Goal: Book appointment/travel/reservation

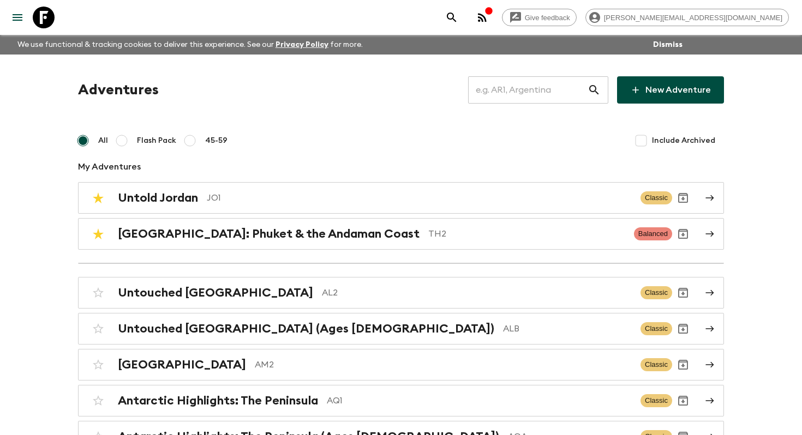
scroll to position [2560, 0]
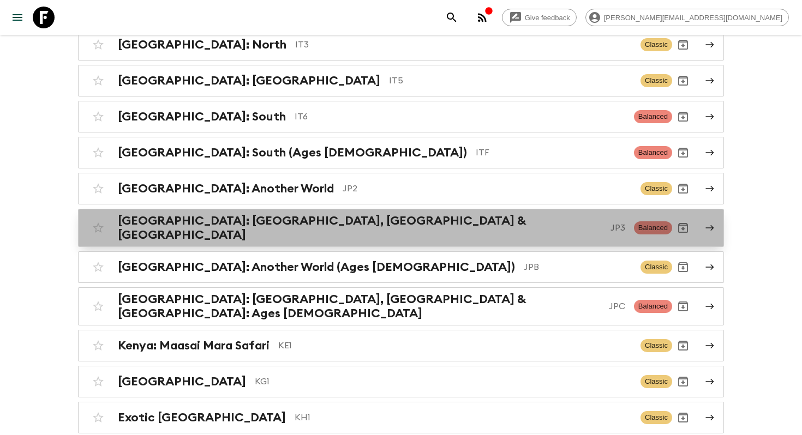
click at [611, 224] on p "JP3" at bounding box center [618, 228] width 15 height 13
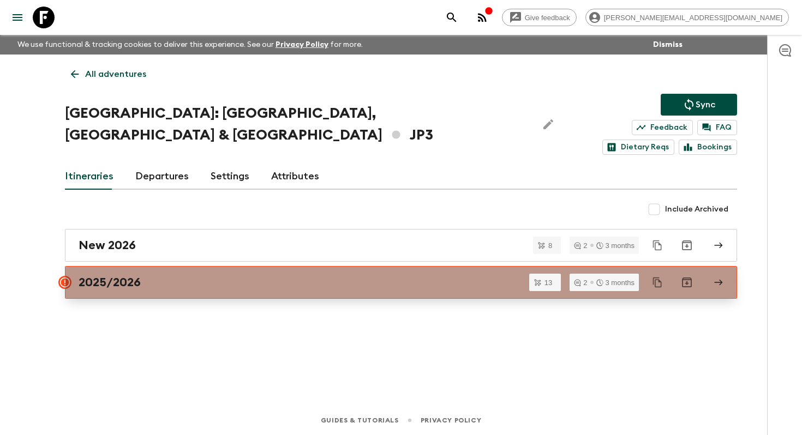
click at [232, 276] on div "2025/2026" at bounding box center [391, 283] width 624 height 14
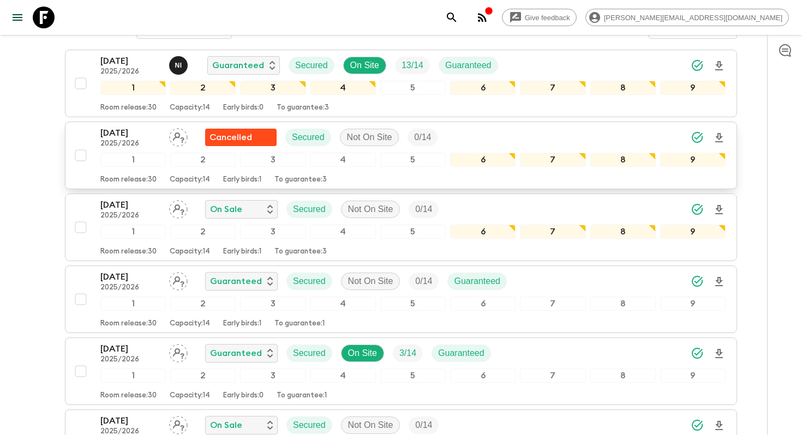
scroll to position [465, 0]
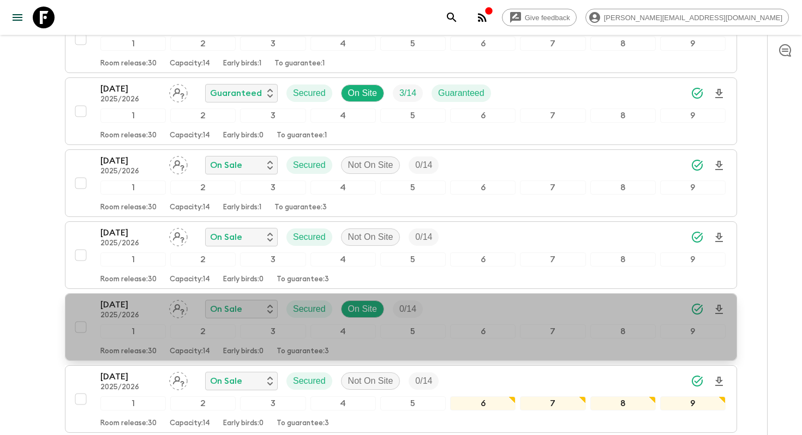
click at [135, 298] on p "07 Mar 2026" at bounding box center [130, 304] width 60 height 13
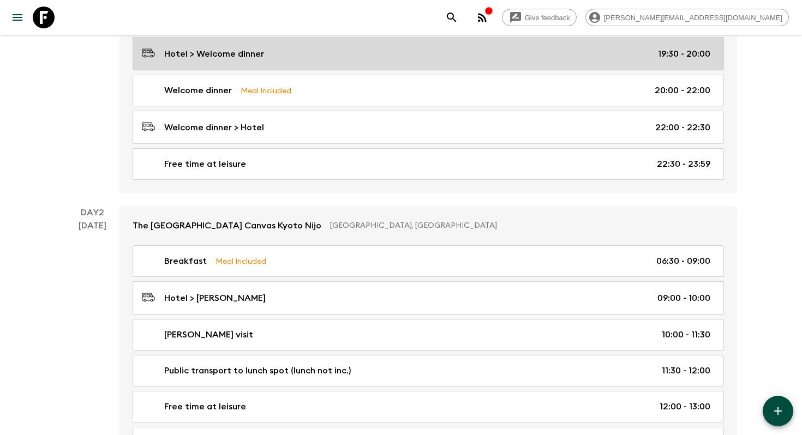
scroll to position [308, 0]
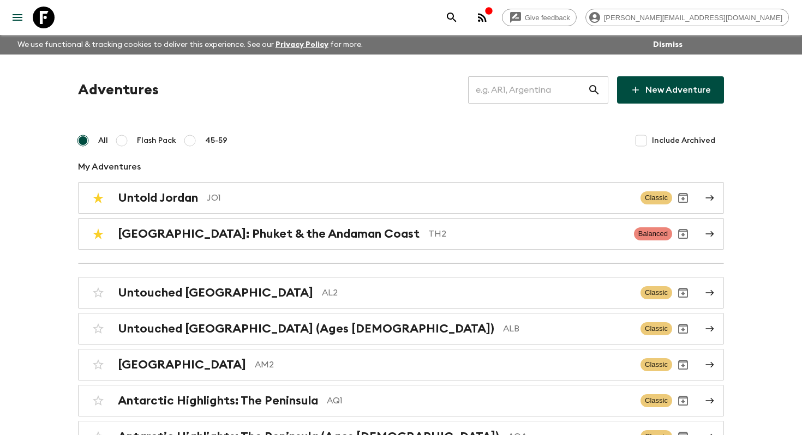
scroll to position [2524, 0]
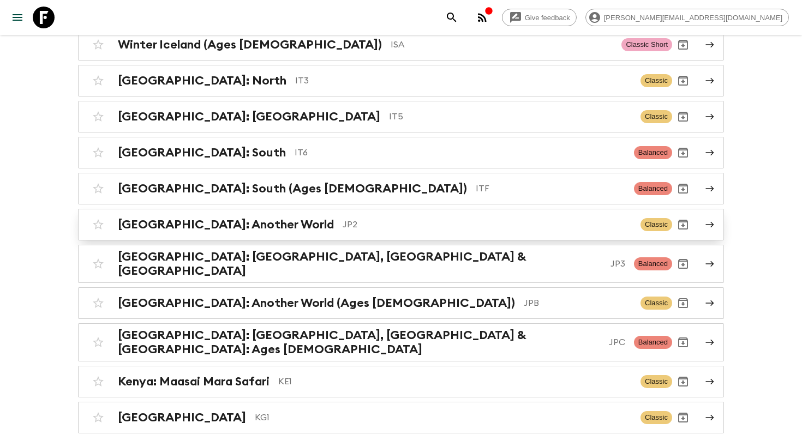
click at [522, 221] on p "JP2" at bounding box center [487, 224] width 289 height 13
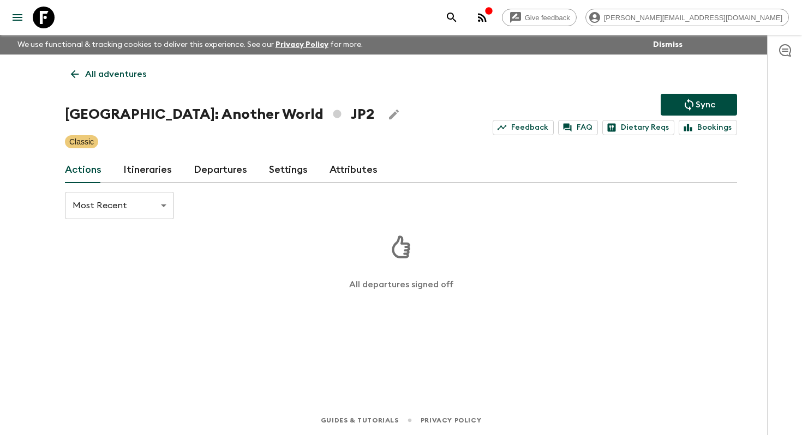
click at [159, 185] on div "All adventures Japan: Another World JP2 Sync Feedback FAQ Dietary Reqs Bookings…" at bounding box center [401, 215] width 698 height 321
click at [159, 173] on link "Itineraries" at bounding box center [147, 170] width 49 height 26
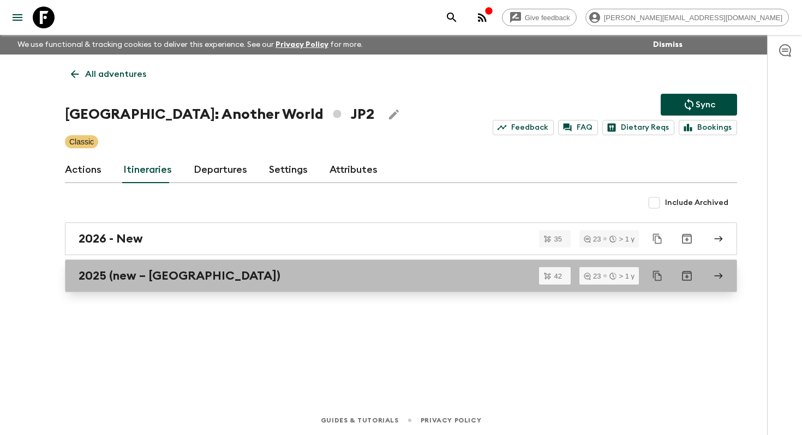
click at [165, 284] on link "2025 (new – Nara)" at bounding box center [401, 276] width 672 height 33
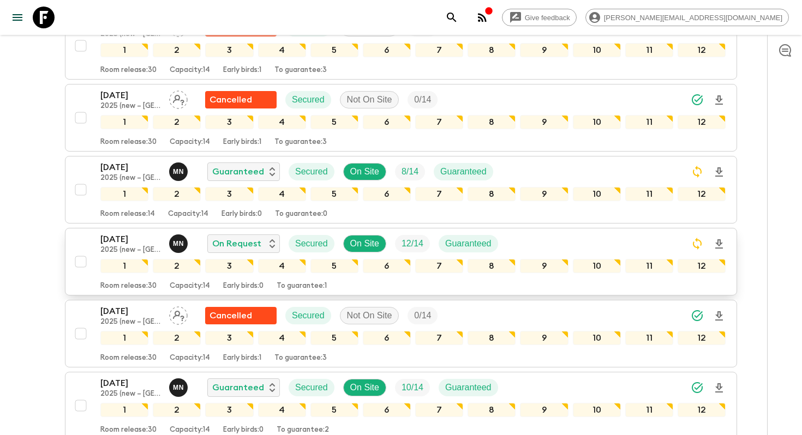
scroll to position [2134, 0]
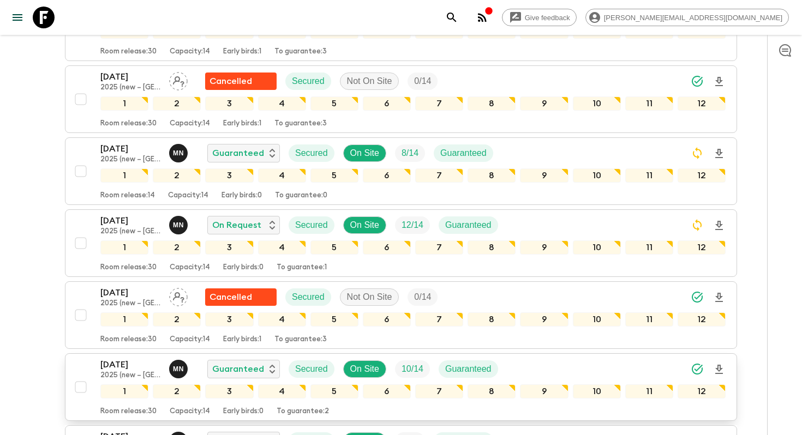
click at [127, 359] on p "18 Oct 2025" at bounding box center [130, 365] width 60 height 13
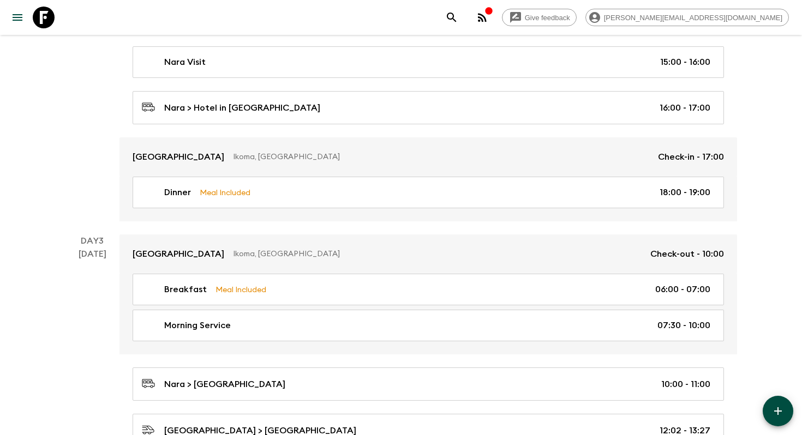
scroll to position [539, 0]
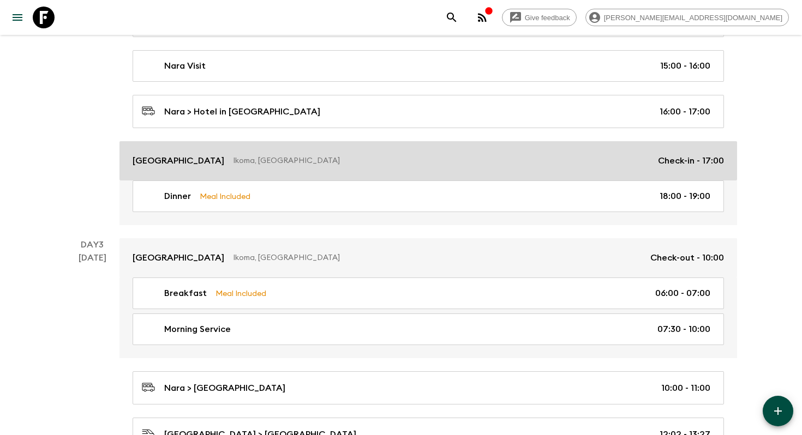
click at [295, 163] on p "Ikoma, Japan" at bounding box center [441, 161] width 416 height 11
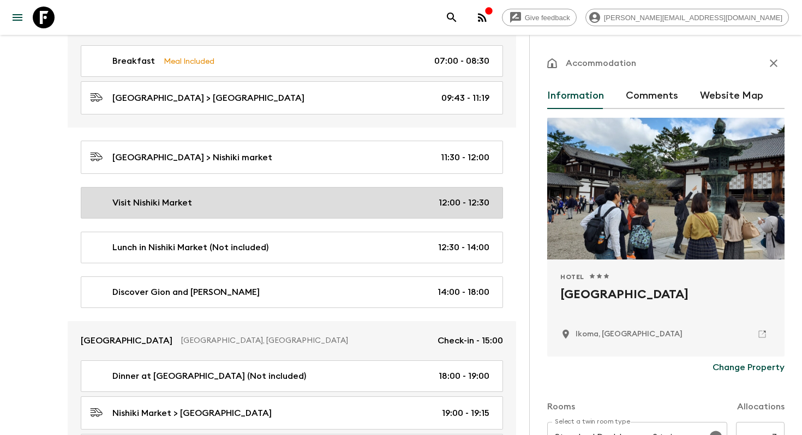
scroll to position [1469, 0]
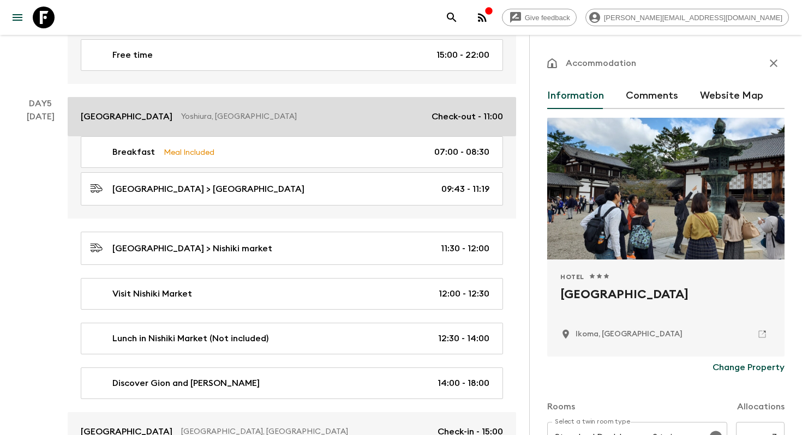
click at [217, 106] on link "Hotel Intergate Hiroshima Yoshiura, Japan Check-out - 11:00" at bounding box center [292, 116] width 449 height 39
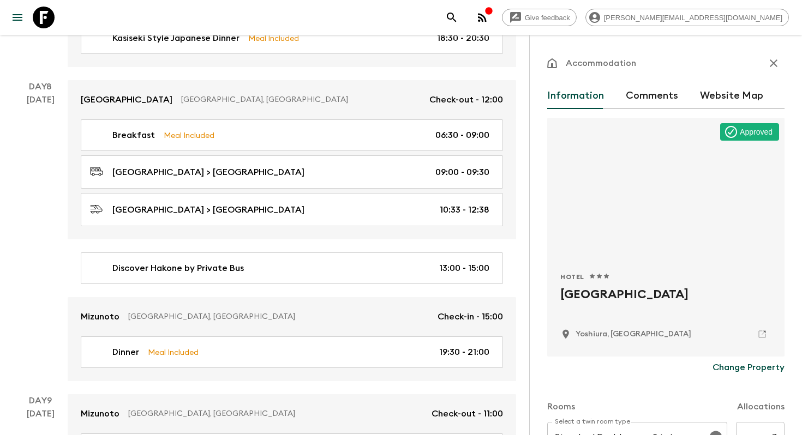
scroll to position [2529, 0]
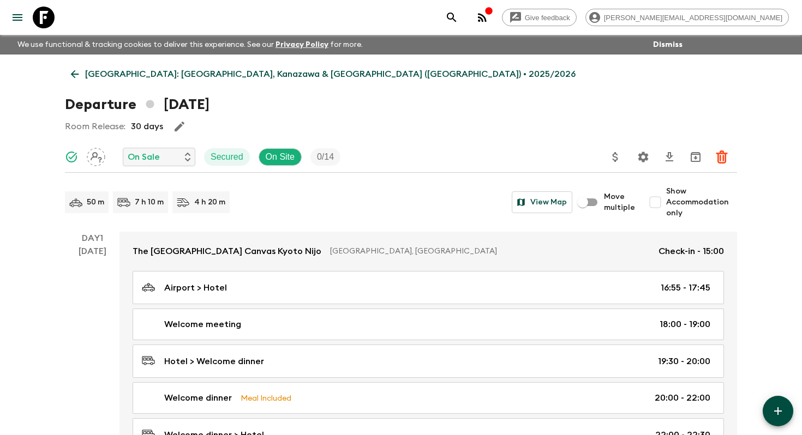
scroll to position [308, 0]
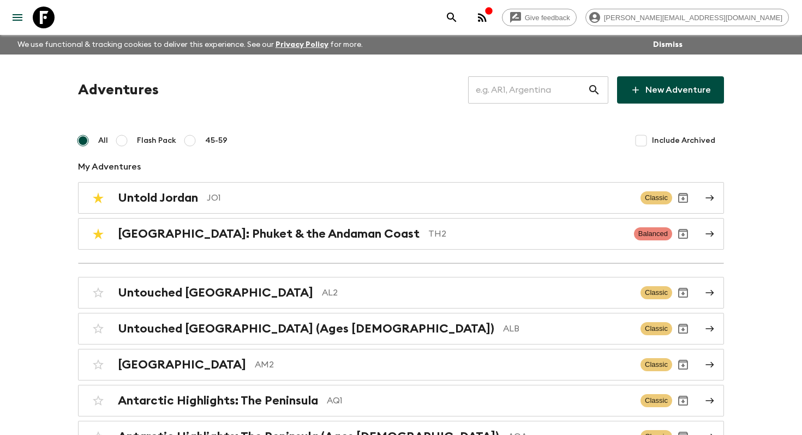
scroll to position [1948, 0]
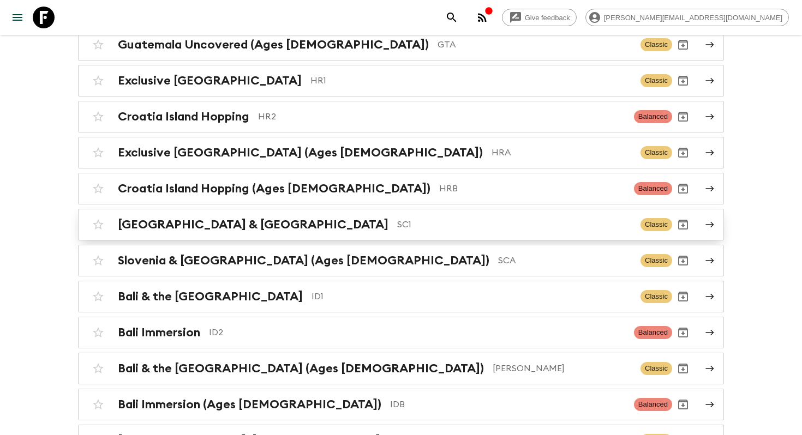
click at [397, 220] on p "SC1" at bounding box center [514, 224] width 235 height 13
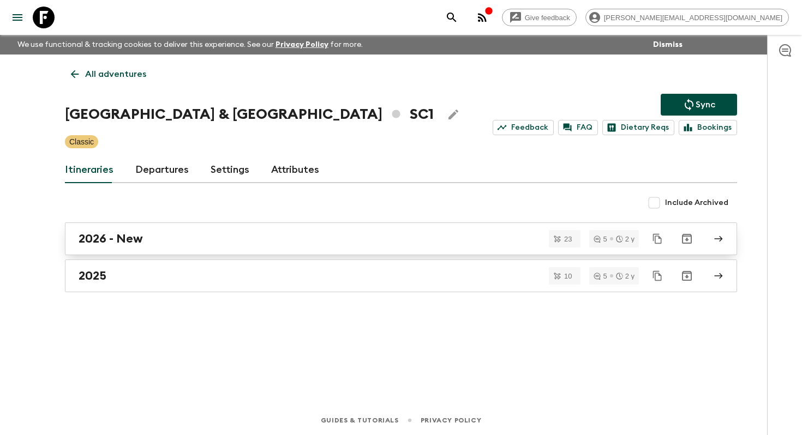
click at [166, 243] on div "2026 - New" at bounding box center [391, 239] width 624 height 14
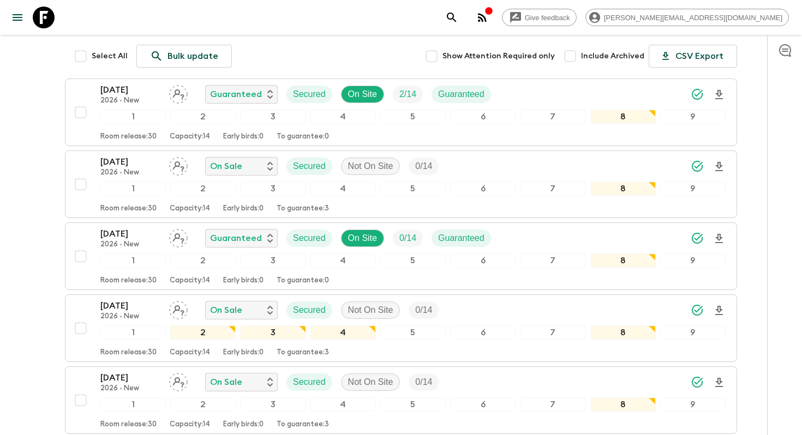
scroll to position [179, 0]
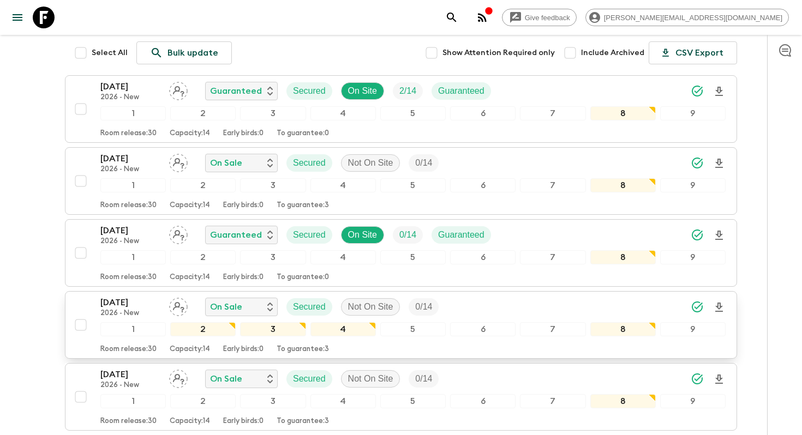
click at [148, 296] on p "[DATE]" at bounding box center [130, 302] width 60 height 13
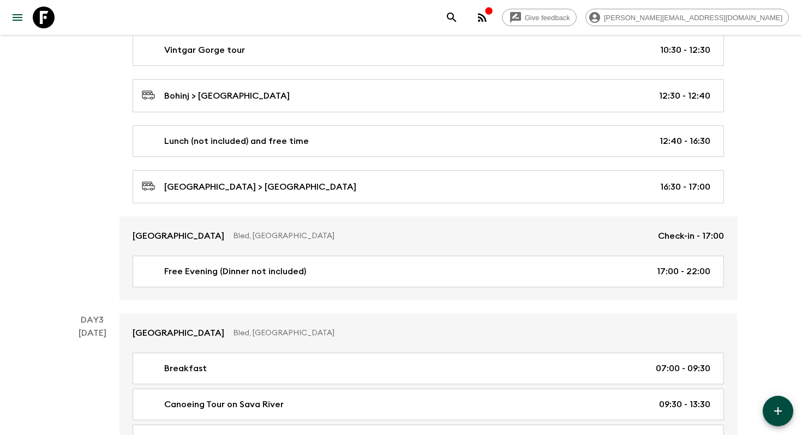
scroll to position [174, 0]
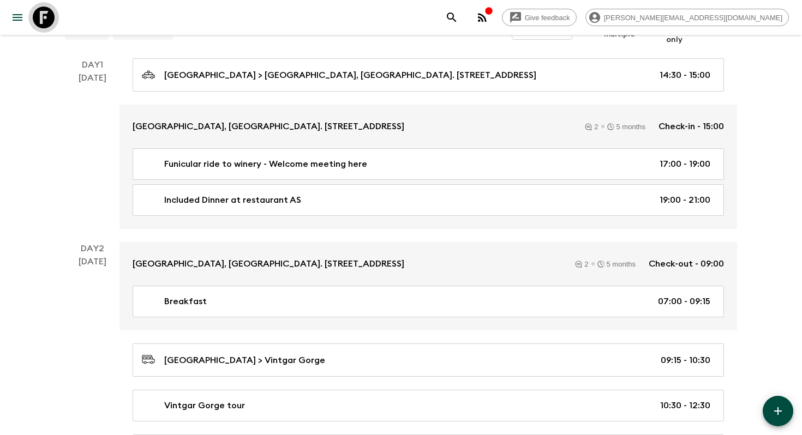
click at [53, 22] on icon at bounding box center [44, 18] width 22 height 22
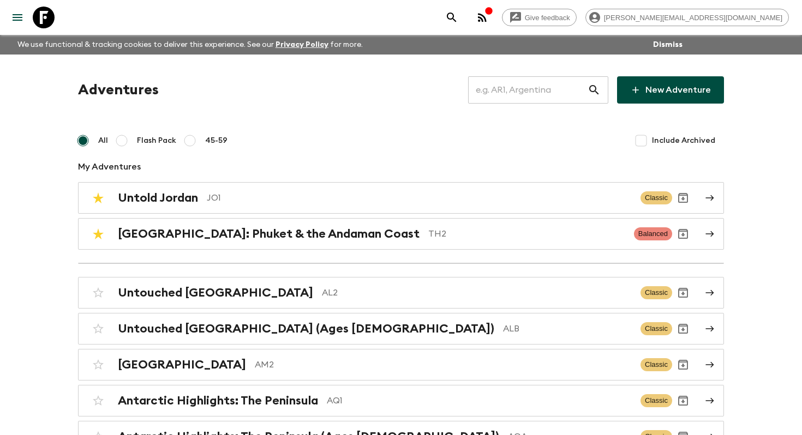
scroll to position [3856, 0]
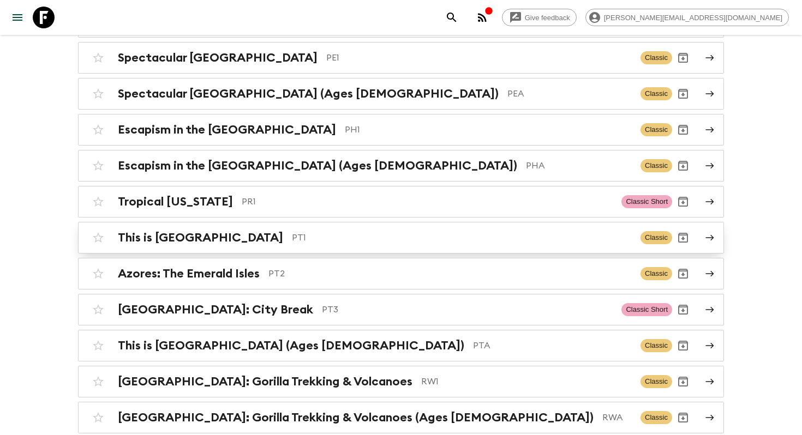
click at [180, 231] on h2 "This is [GEOGRAPHIC_DATA]" at bounding box center [200, 238] width 165 height 14
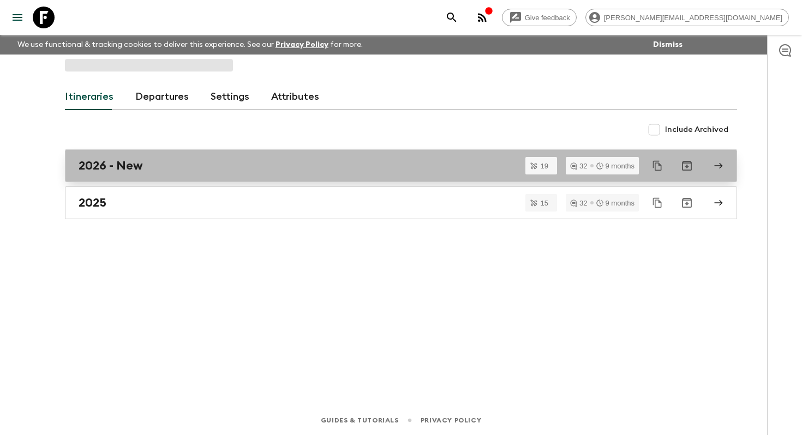
click at [182, 171] on div "2026 - New" at bounding box center [391, 166] width 624 height 14
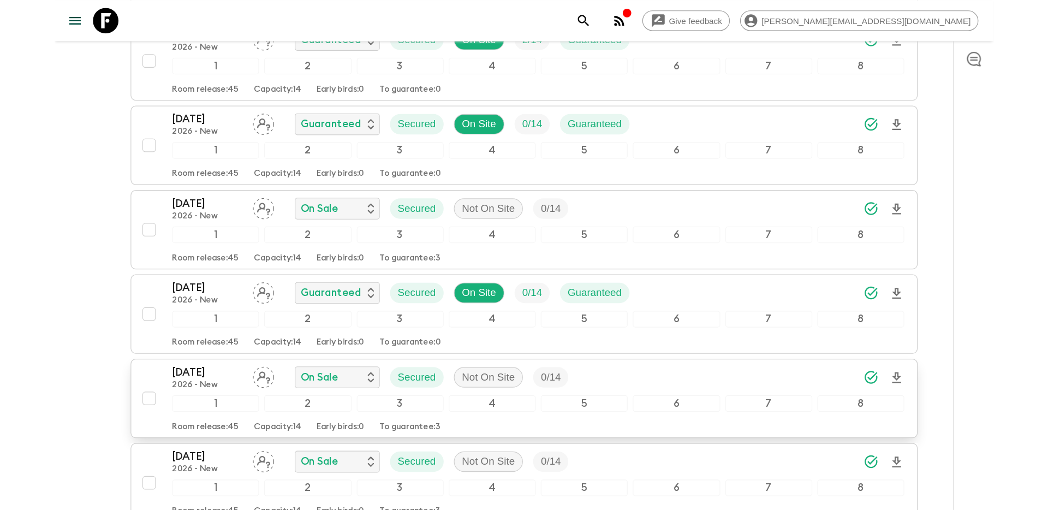
scroll to position [292, 0]
